Goal: Task Accomplishment & Management: Complete application form

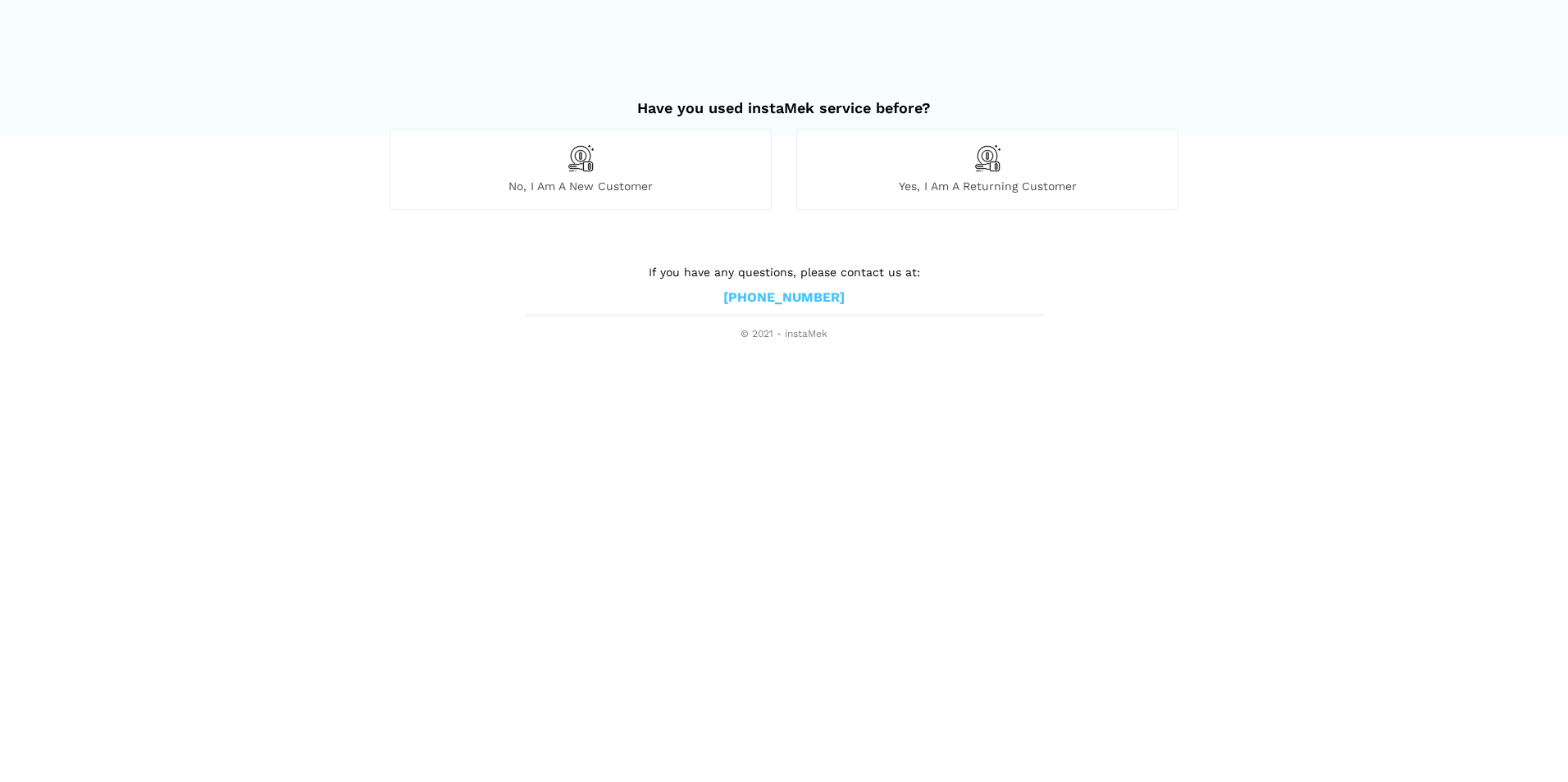
click at [1008, 178] on div "Yes, I am a returning customer" at bounding box center [987, 169] width 382 height 80
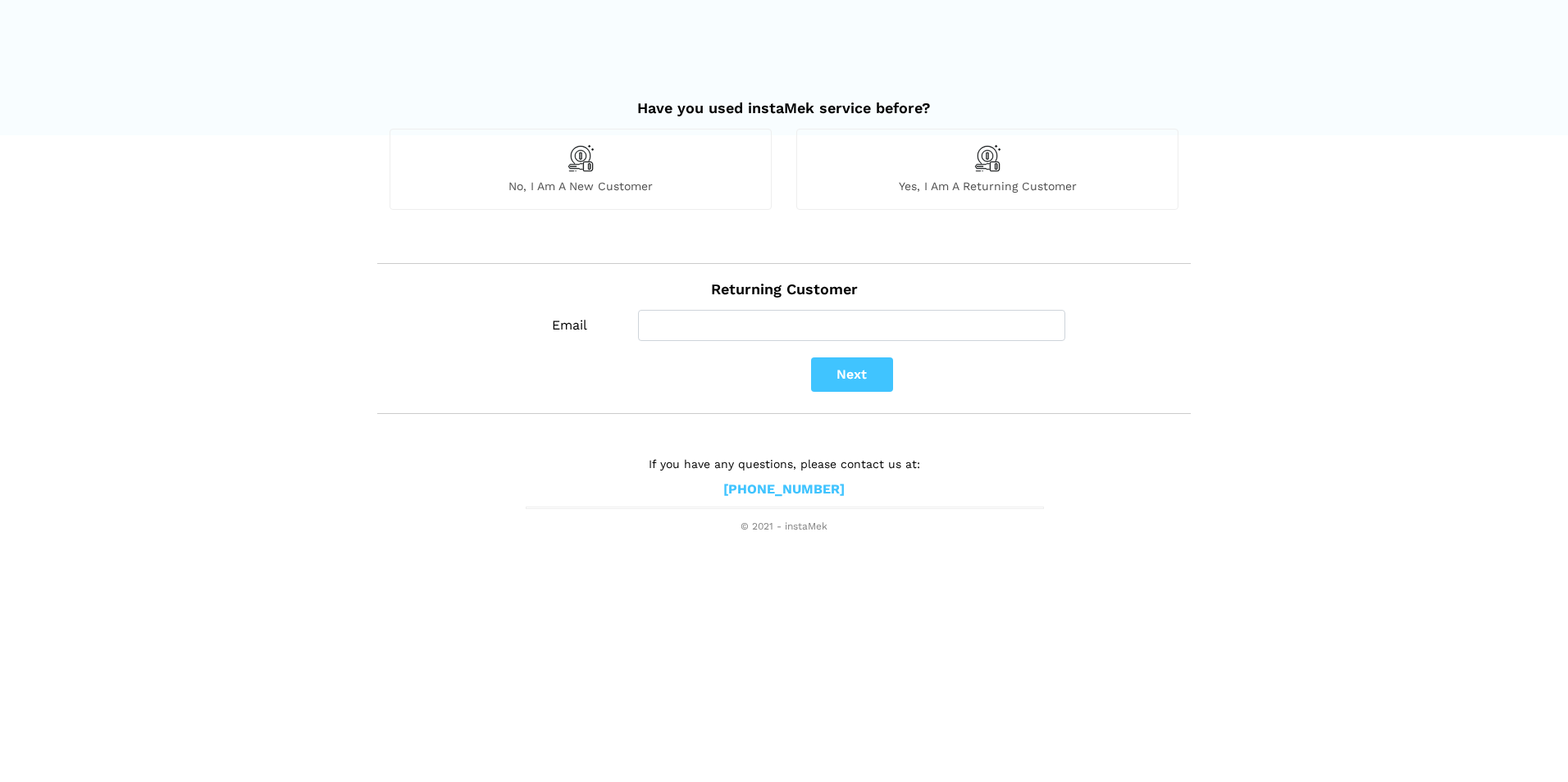
click at [663, 178] on div "No, I am a new customer" at bounding box center [580, 169] width 382 height 80
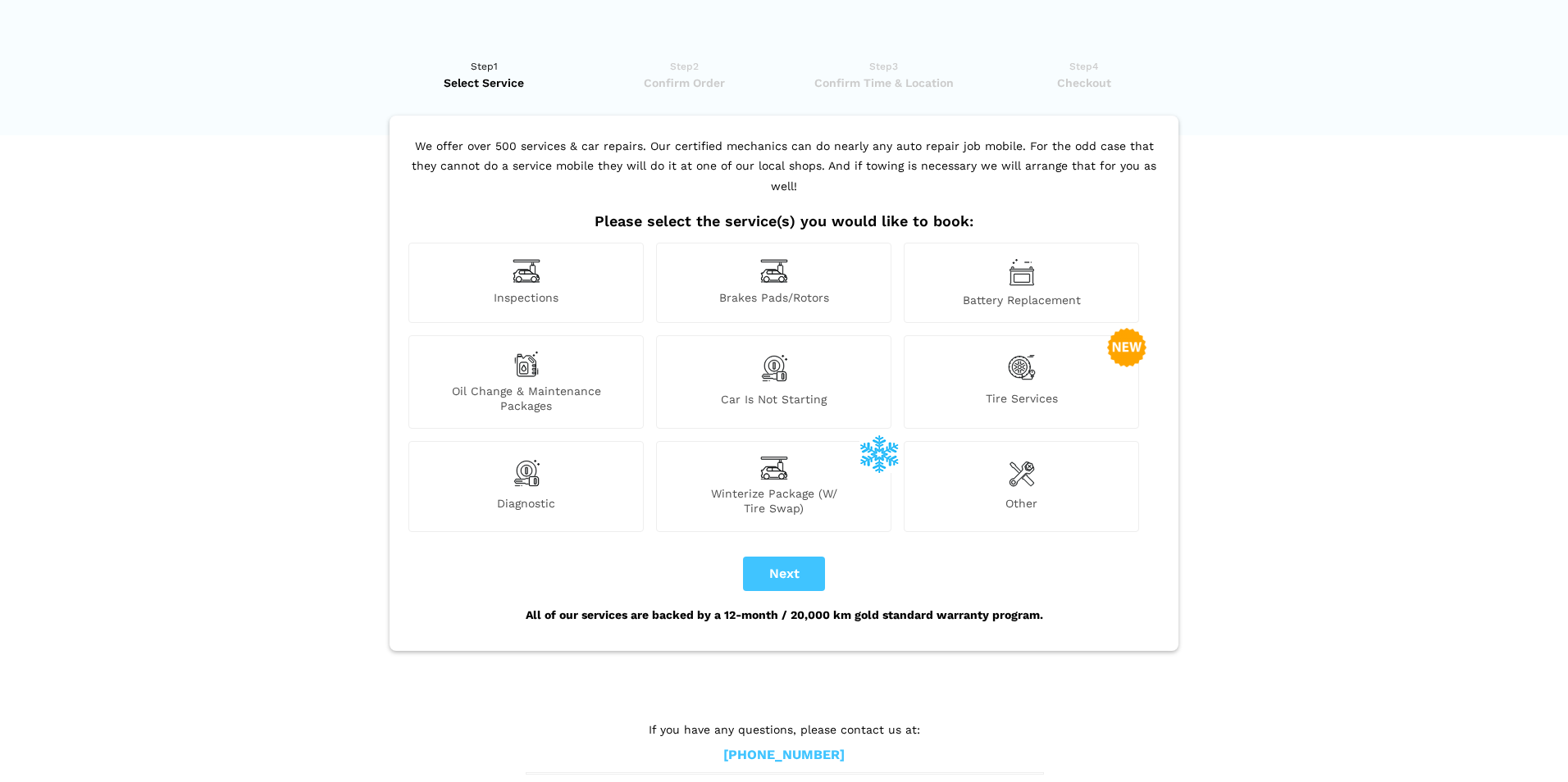
click at [532, 467] on img at bounding box center [527, 474] width 27 height 33
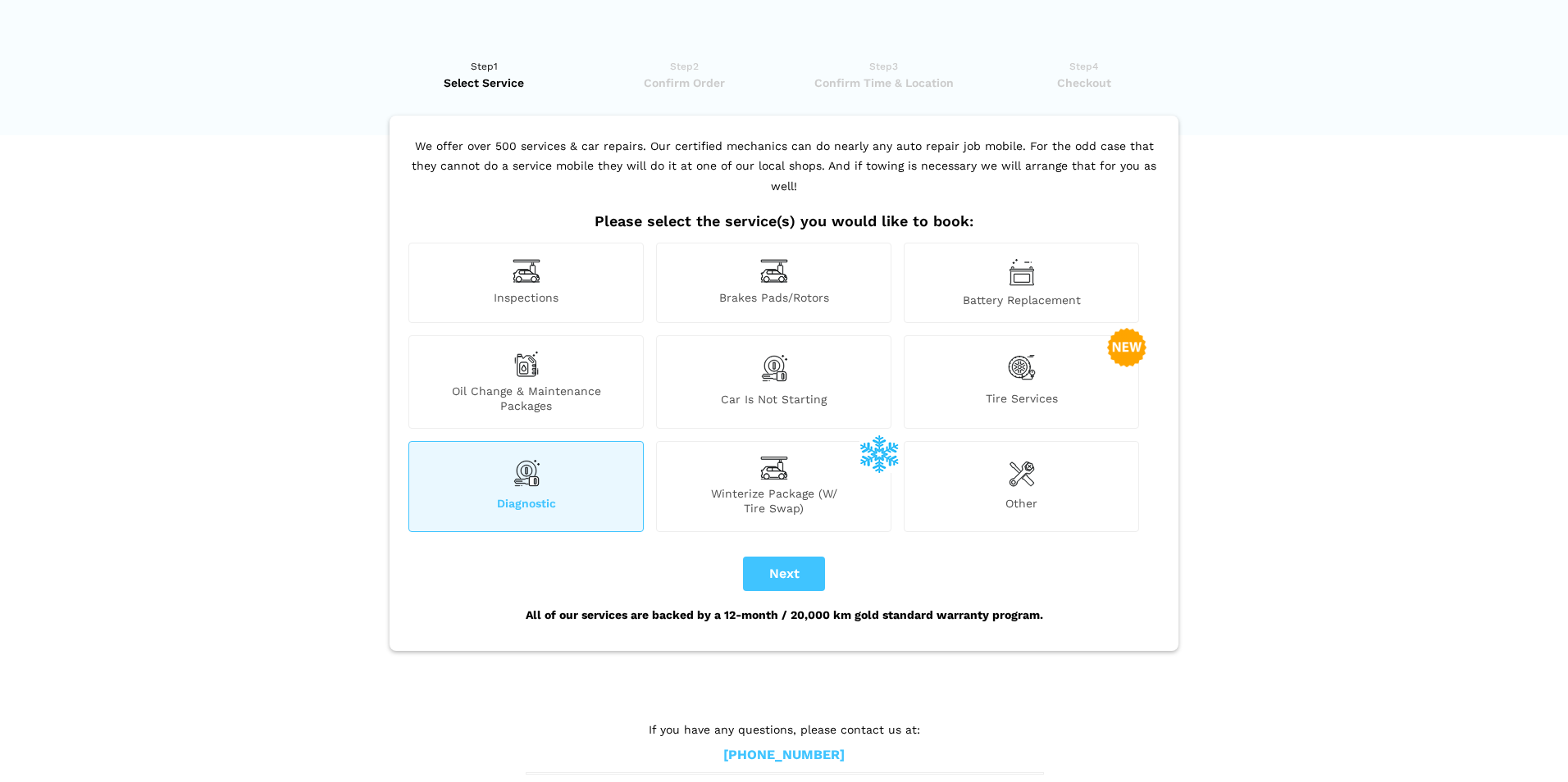
click at [1020, 473] on div "Other" at bounding box center [1021, 486] width 235 height 90
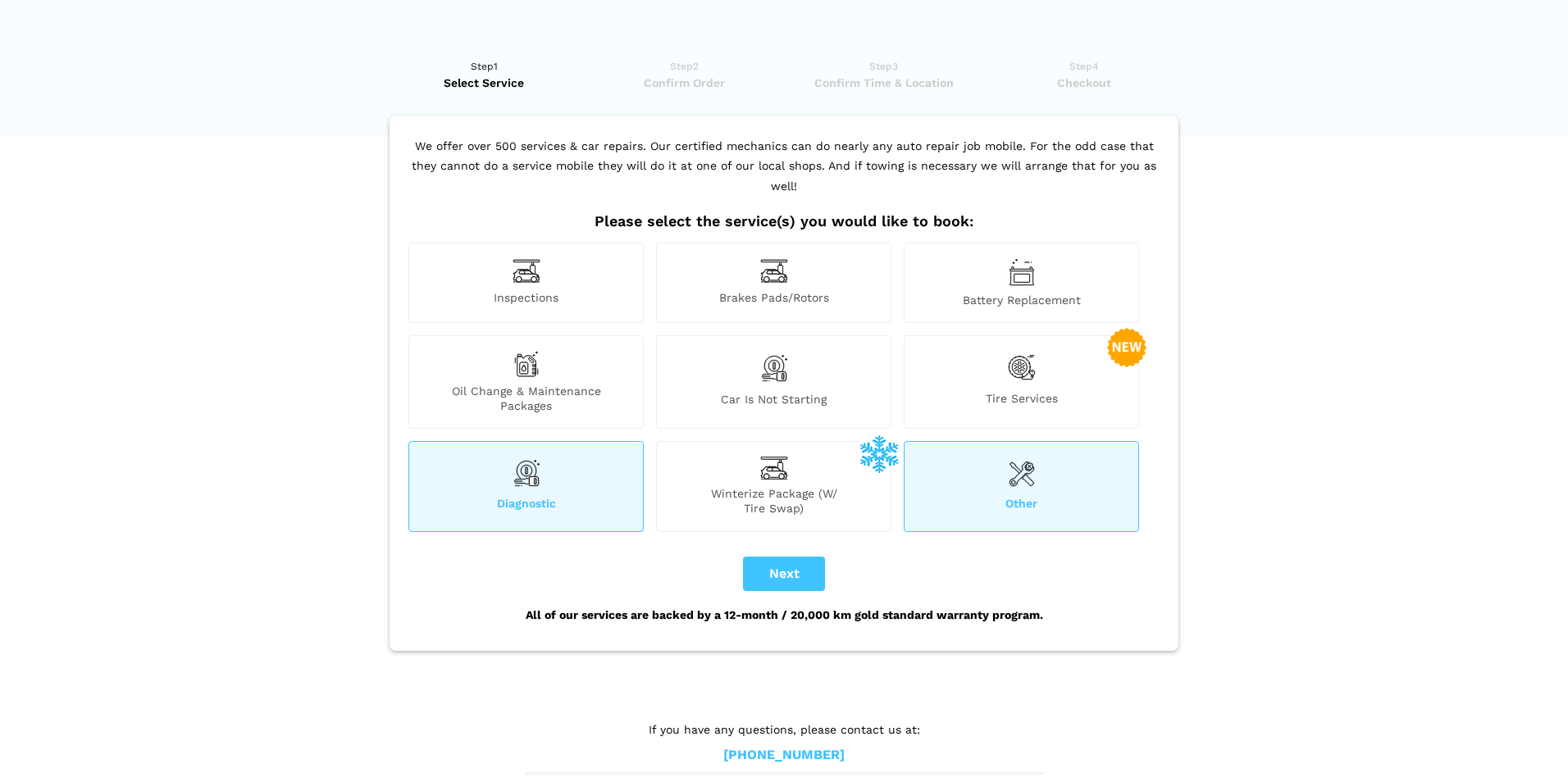
click at [496, 466] on div "Diagnostic" at bounding box center [526, 486] width 235 height 90
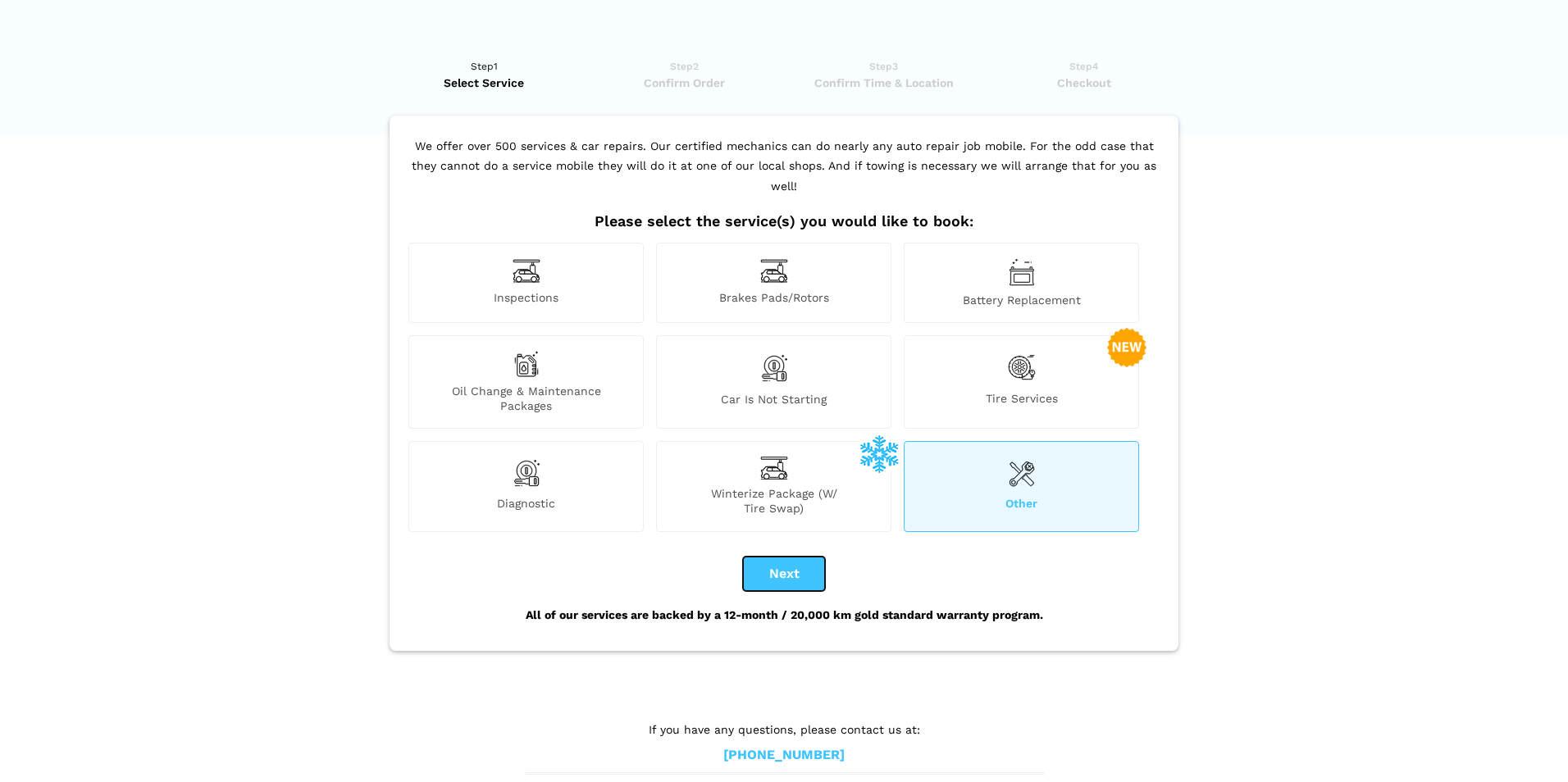
click at [770, 557] on button "Next" at bounding box center [784, 574] width 82 height 34
checkbox input "true"
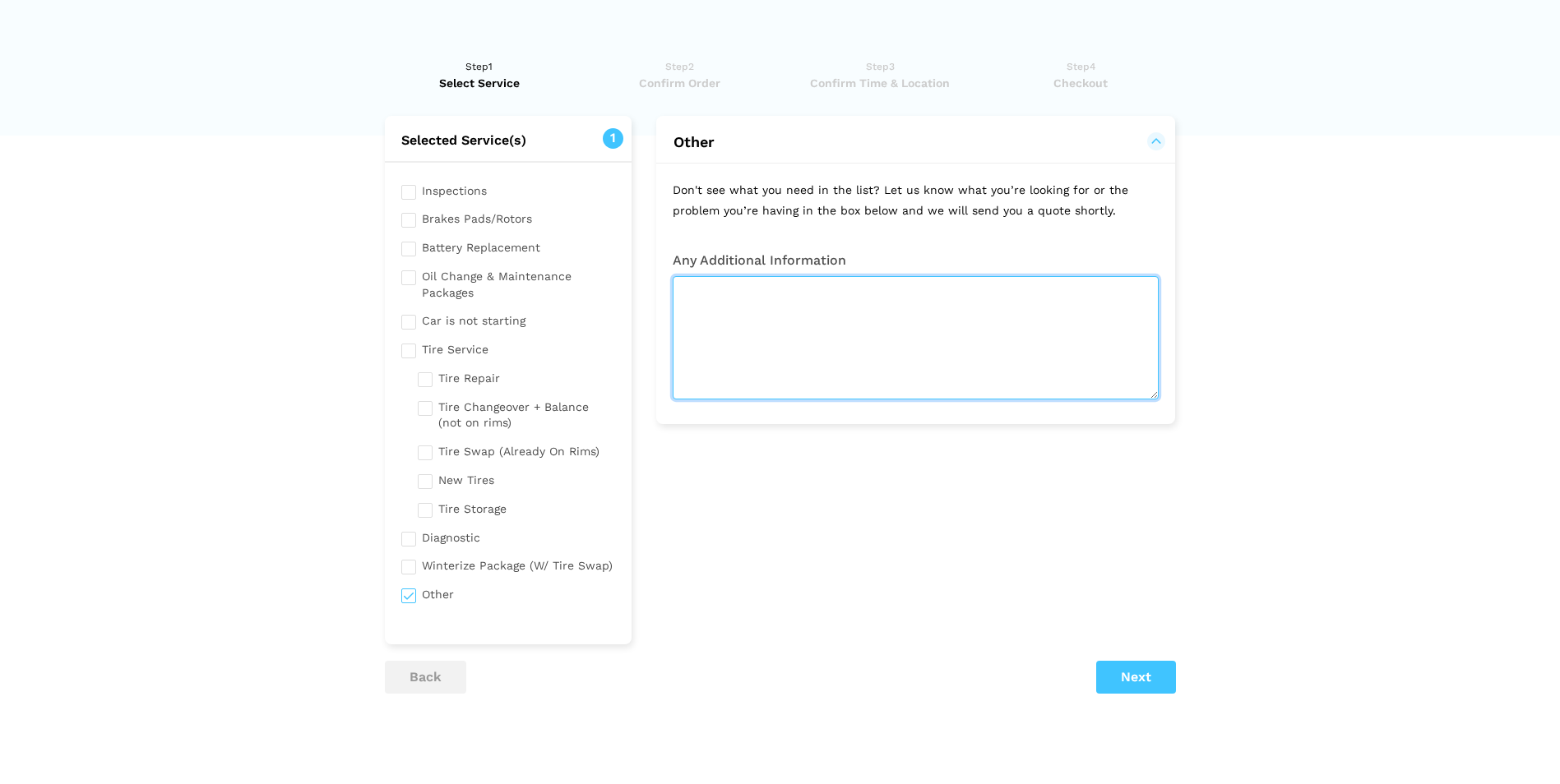
click at [764, 315] on textarea at bounding box center [915, 338] width 486 height 124
type textarea "o"
type textarea "Remove of Oxygen sensor and cleaning and then fit back"
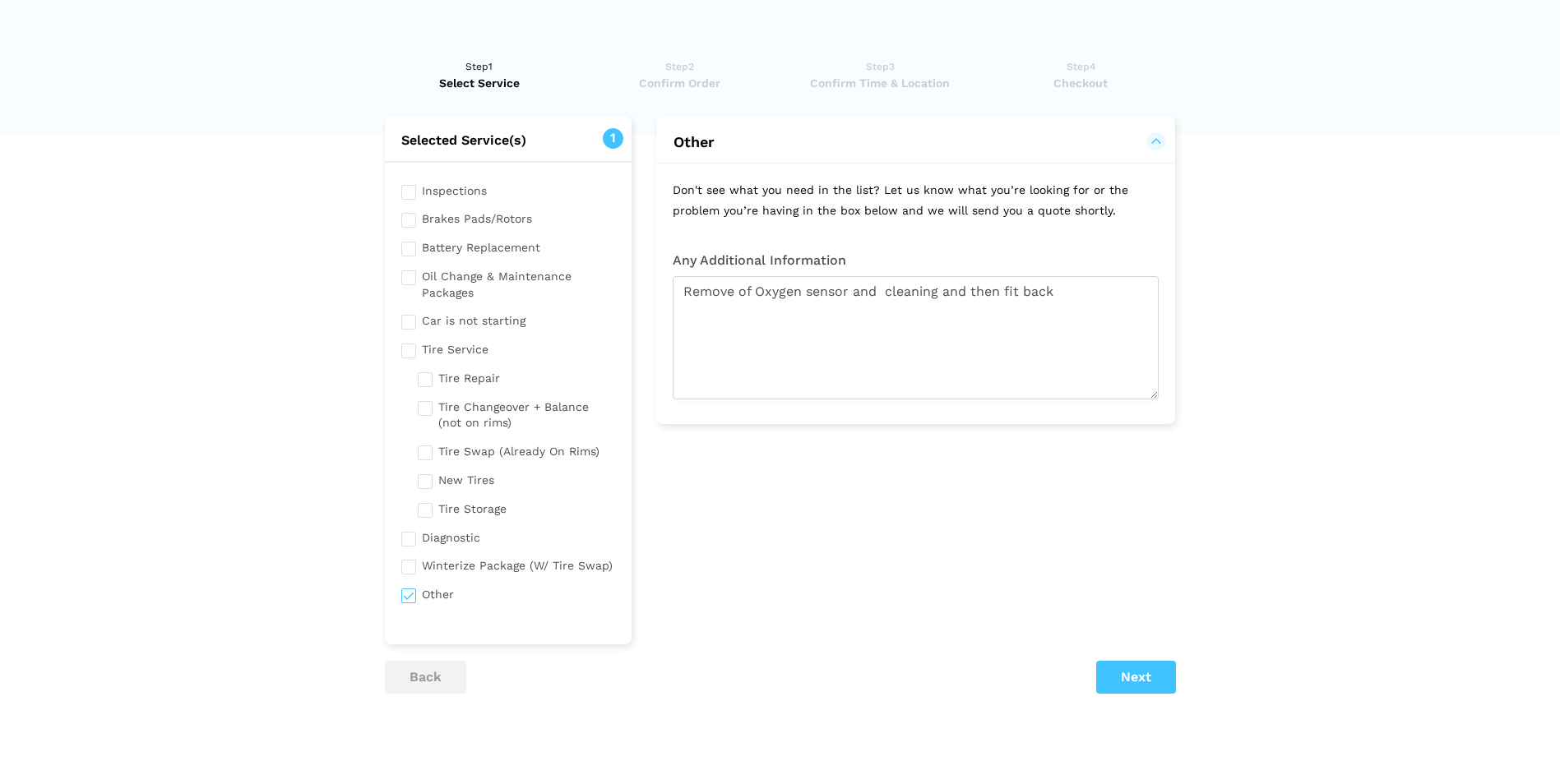
click at [1020, 510] on div "Tire Service We are fully equipped to do tires! We offer a complete service dep…" at bounding box center [916, 380] width 544 height 529
click at [1169, 666] on button "Next" at bounding box center [1136, 677] width 80 height 33
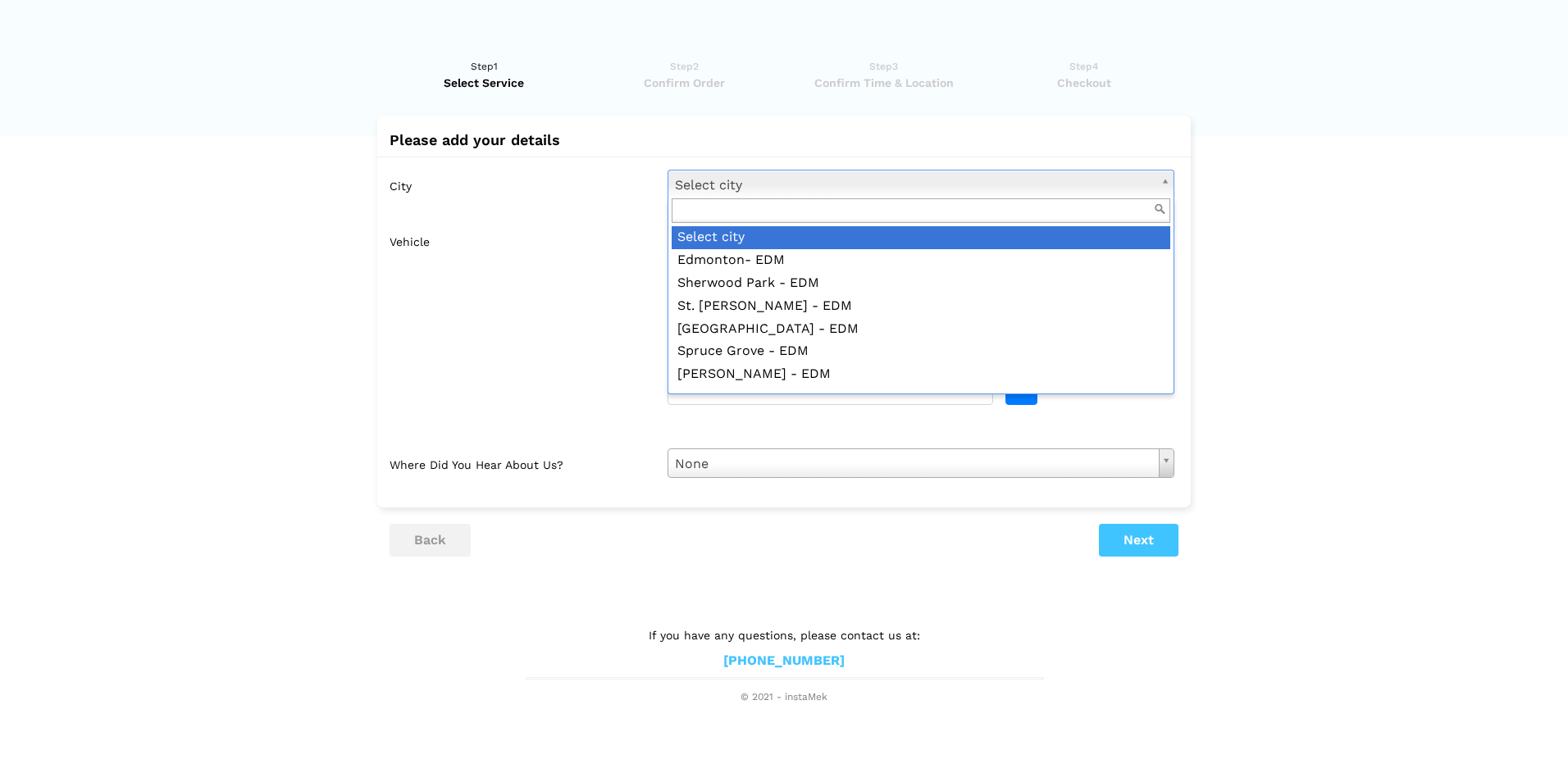
click at [730, 205] on input "text" at bounding box center [920, 211] width 498 height 25
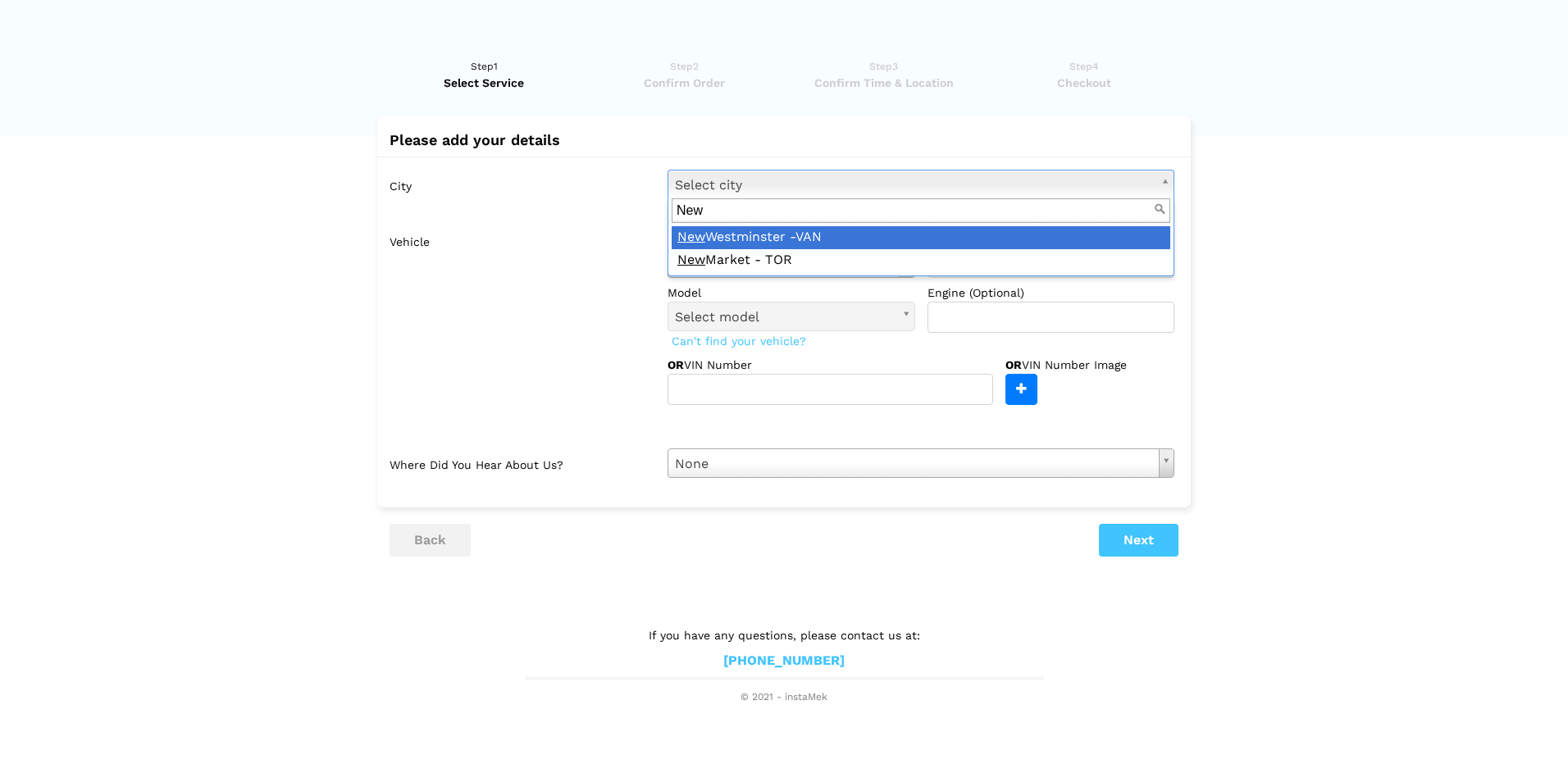
type input "New"
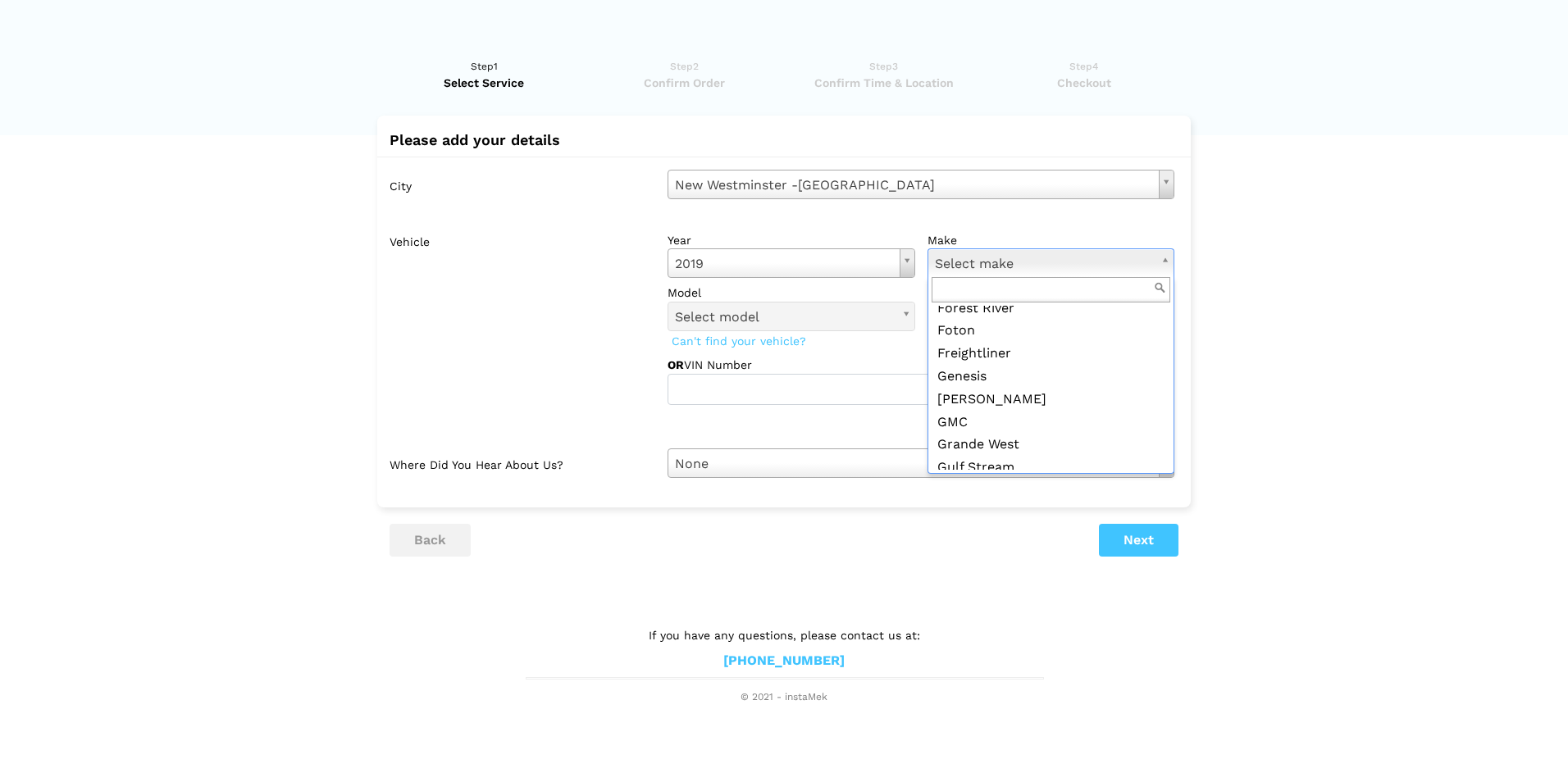
scroll to position [820, 0]
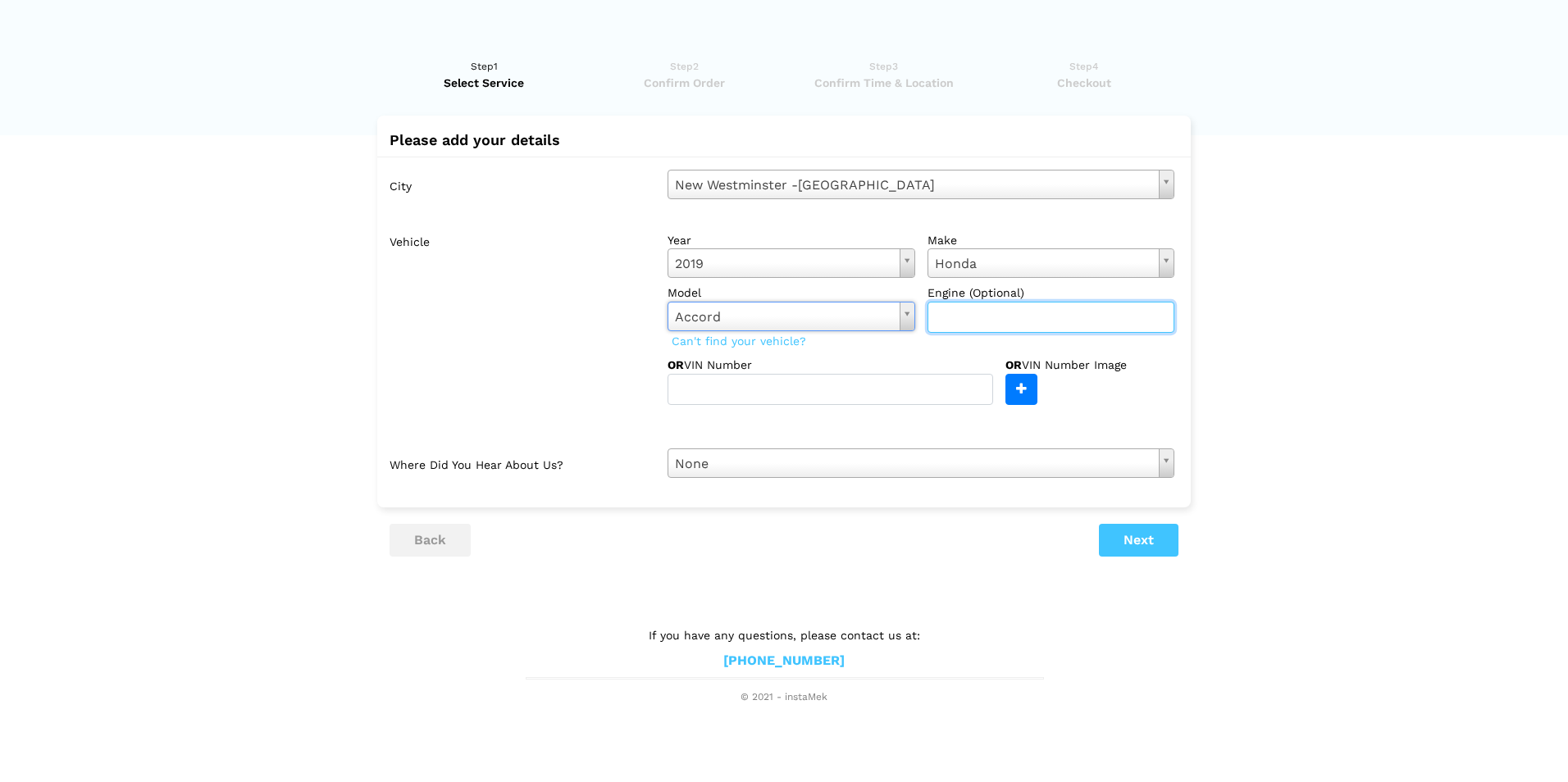
click at [1033, 314] on input "text" at bounding box center [1050, 317] width 248 height 31
click at [657, 544] on ul "back Next" at bounding box center [784, 540] width 789 height 33
click at [987, 319] on input "text" at bounding box center [1050, 317] width 248 height 31
type input "Hybrid"
click at [1139, 538] on button "Next" at bounding box center [1137, 540] width 79 height 33
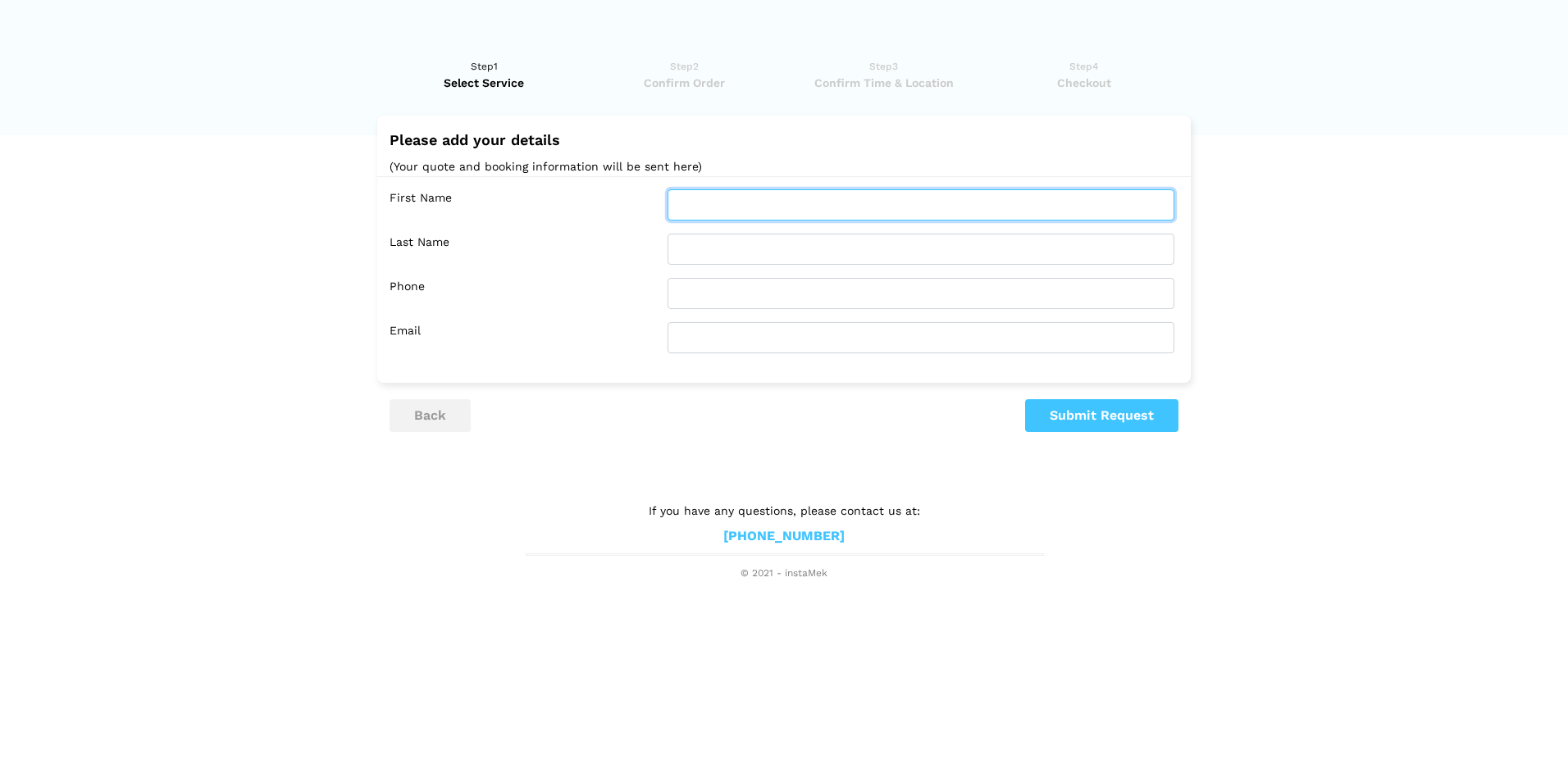
click at [735, 210] on input "text" at bounding box center [921, 205] width 507 height 31
type input "[PERSON_NAME]"
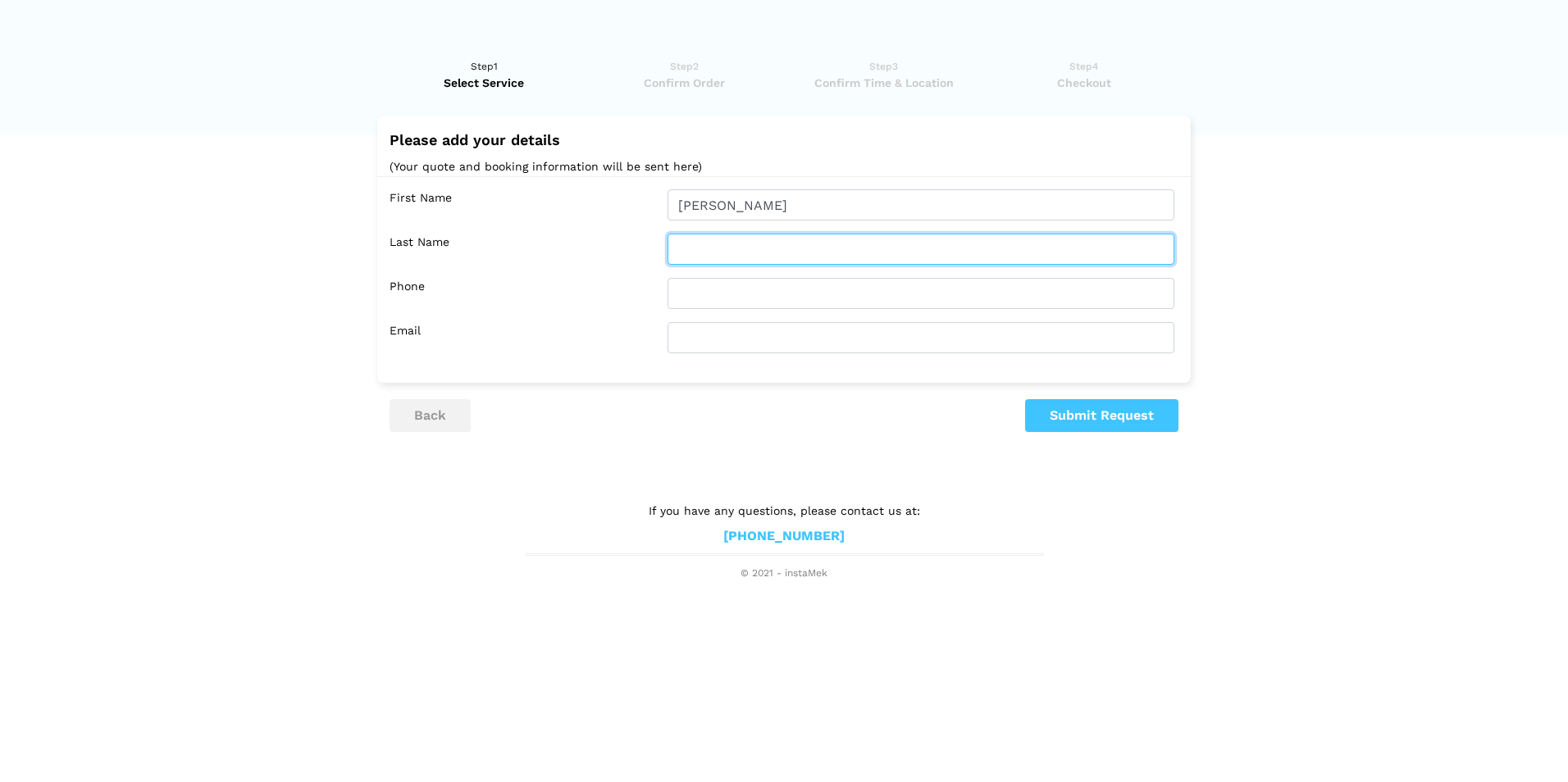
type input "Manak"
type input "7788917654"
type input "[EMAIL_ADDRESS][DOMAIN_NAME]"
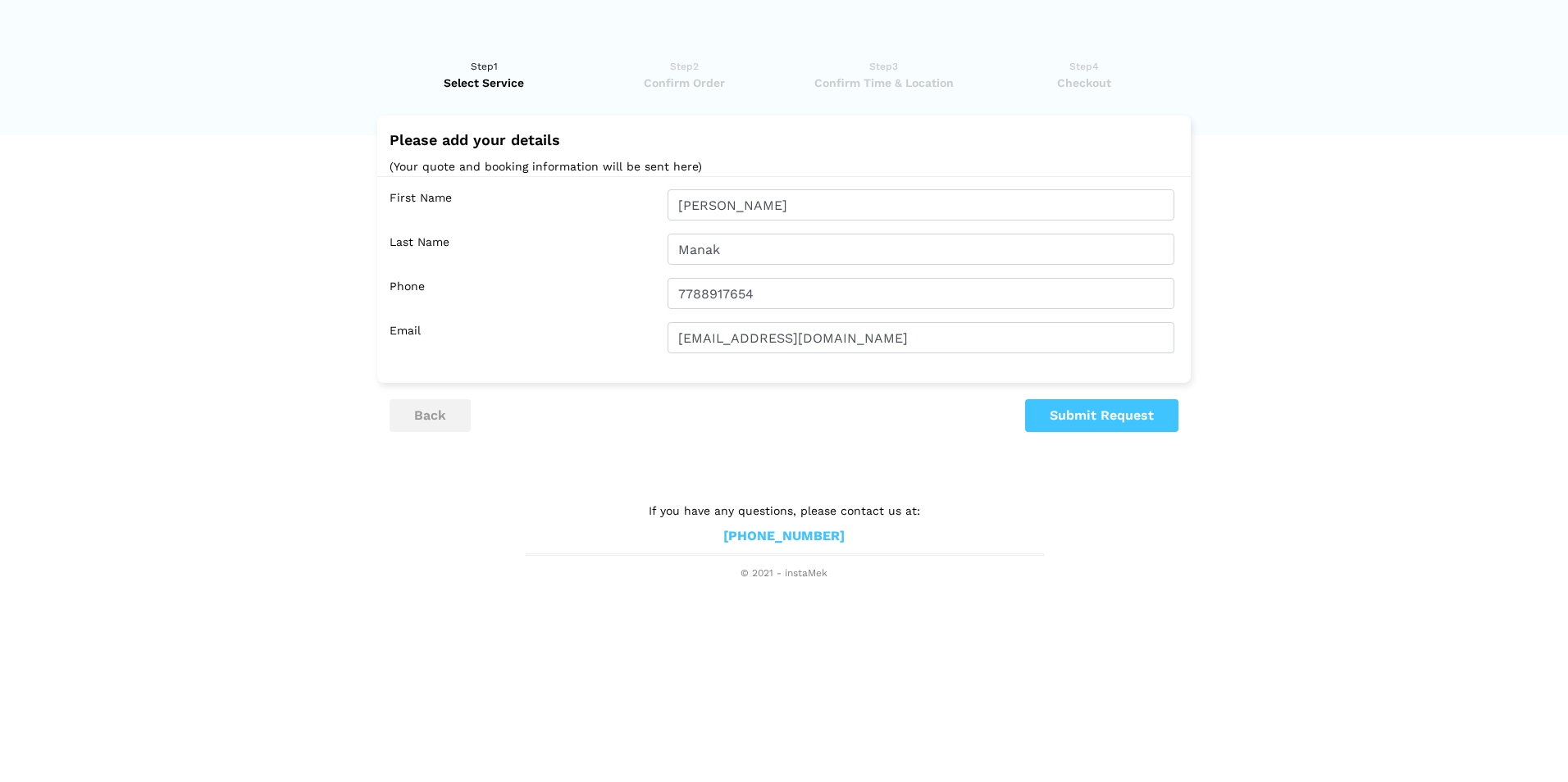
click at [562, 492] on lik "Have you used instaMek service before? No, I am a new customer Yes, I am a retu…" at bounding box center [784, 311] width 1568 height 539
